Goal: Browse casually: Explore the website without a specific task or goal

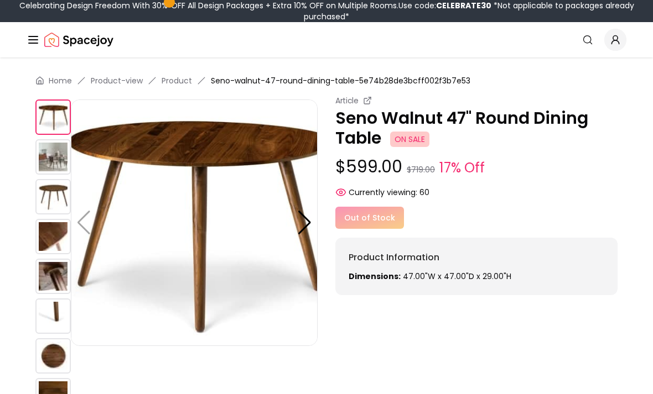
click at [58, 204] on img at bounding box center [52, 196] width 35 height 35
click at [61, 192] on img at bounding box center [52, 196] width 35 height 35
click at [58, 151] on img at bounding box center [52, 156] width 35 height 35
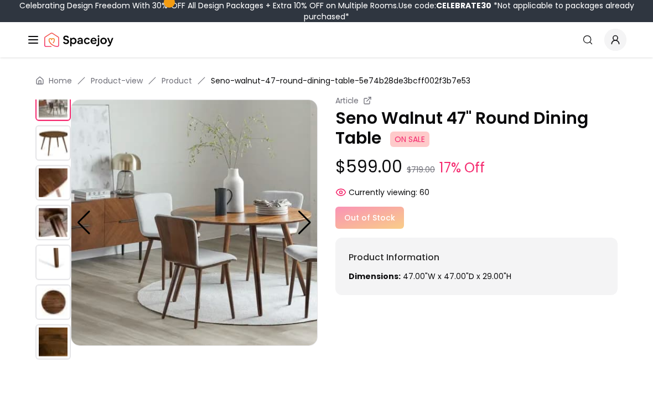
click at [61, 142] on img at bounding box center [52, 143] width 35 height 35
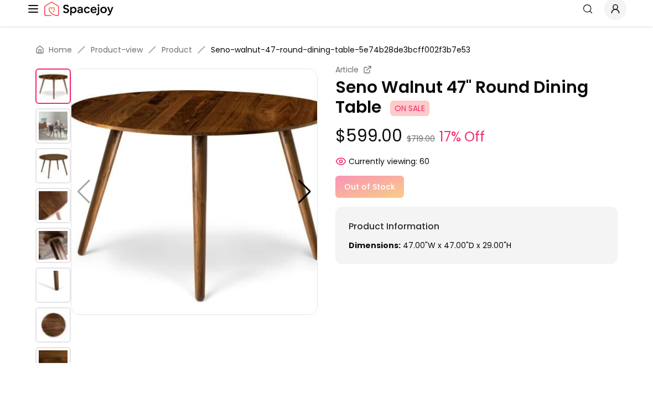
scroll to position [33, 0]
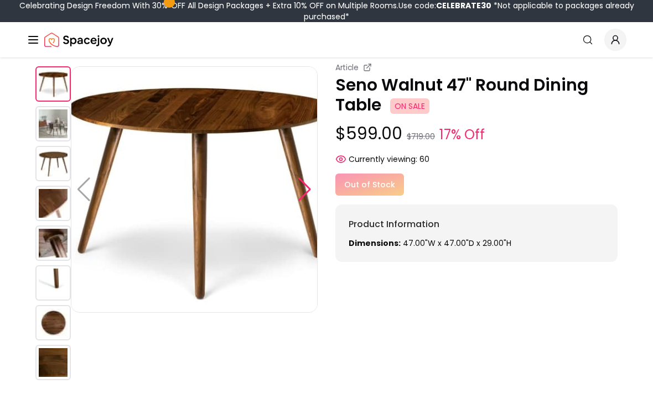
click at [307, 189] on div at bounding box center [304, 190] width 15 height 24
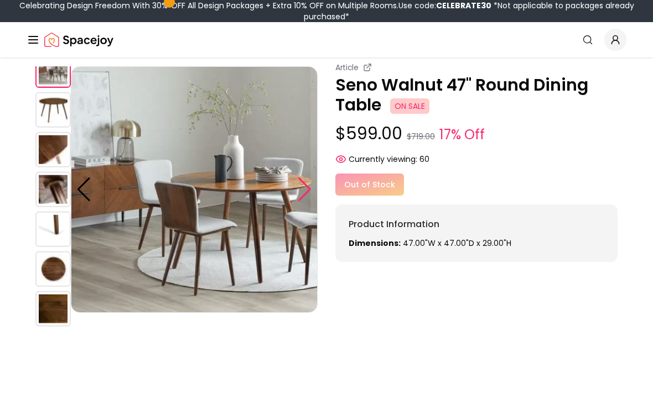
click at [304, 190] on div at bounding box center [304, 190] width 15 height 24
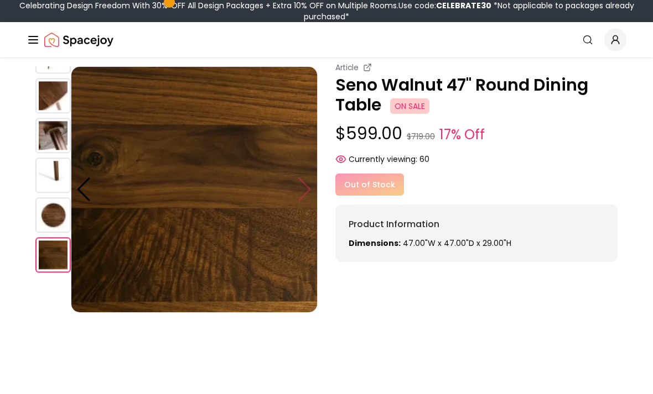
click at [307, 195] on img at bounding box center [194, 189] width 247 height 247
click at [94, 190] on img at bounding box center [194, 189] width 247 height 247
click at [96, 190] on img at bounding box center [194, 189] width 247 height 247
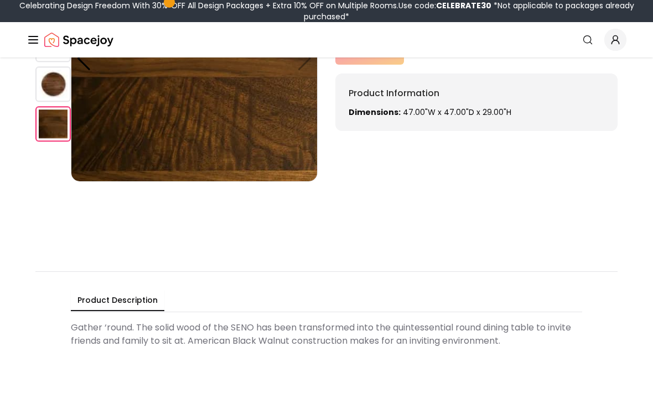
scroll to position [163, 0]
